Goal: Navigation & Orientation: Find specific page/section

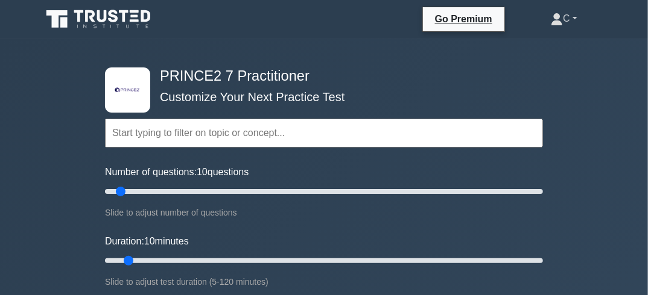
click at [574, 17] on link "C" at bounding box center [564, 19] width 84 height 24
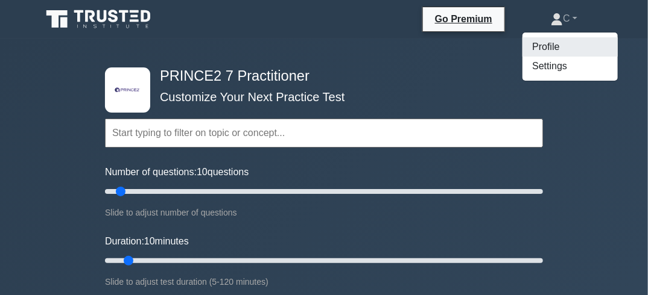
click at [557, 47] on link "Profile" at bounding box center [569, 46] width 95 height 19
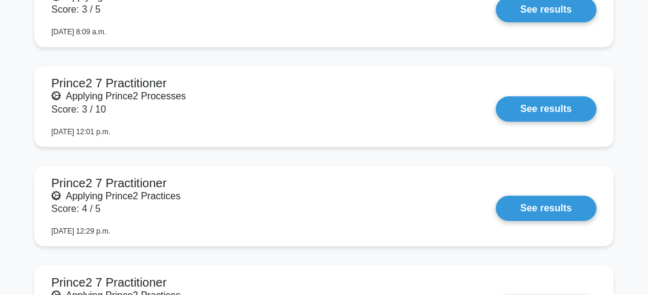
scroll to position [4187, 0]
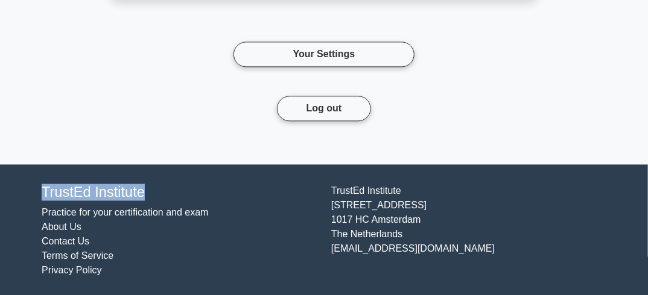
drag, startPoint x: 157, startPoint y: 191, endPoint x: 41, endPoint y: 181, distance: 116.2
click at [41, 184] on div "TrustEd Institute Practice for your certification and exam About Us Contact Us …" at bounding box center [178, 231] width 289 height 94
copy h4 "TrustEd Institute"
click at [152, 191] on h4 "TrustEd Institute" at bounding box center [179, 192] width 275 height 17
drag, startPoint x: 152, startPoint y: 191, endPoint x: 39, endPoint y: 189, distance: 112.8
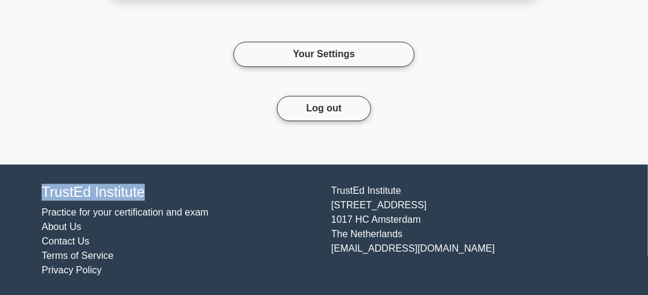
click at [39, 189] on div "TrustEd Institute Practice for your certification and exam About Us Contact Us …" at bounding box center [178, 231] width 289 height 94
